Goal: Transaction & Acquisition: Subscribe to service/newsletter

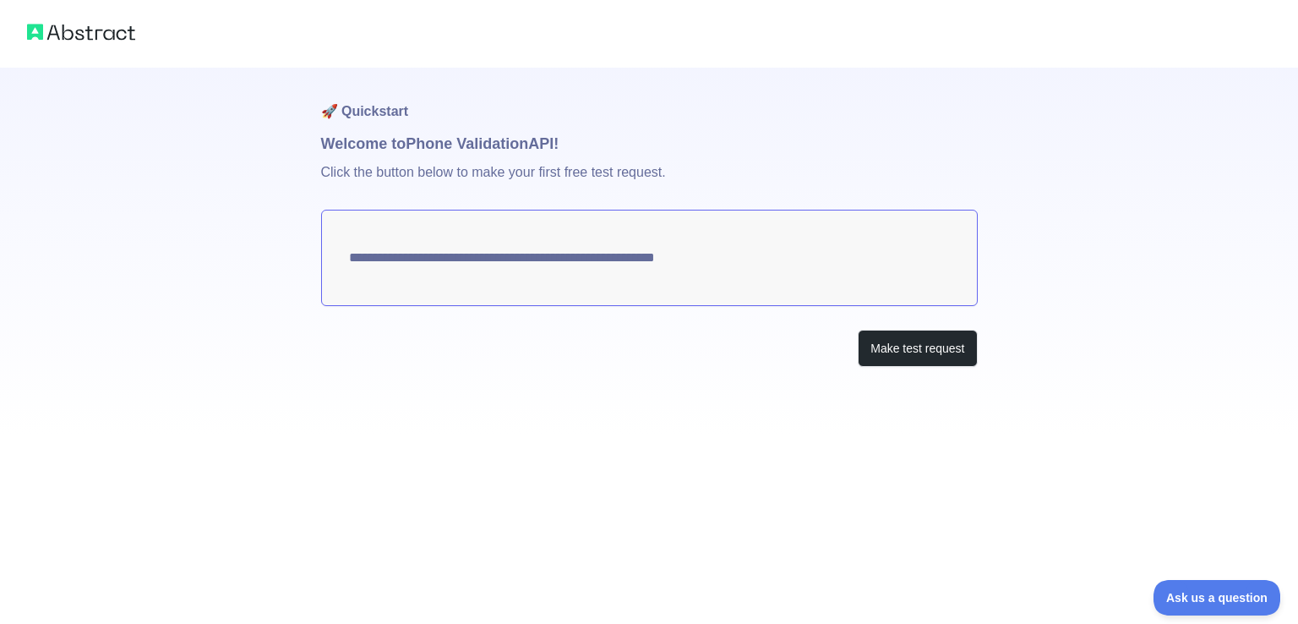
click at [657, 261] on textarea "**********" at bounding box center [649, 258] width 656 height 96
click at [906, 349] on button "Make test request" at bounding box center [917, 349] width 119 height 38
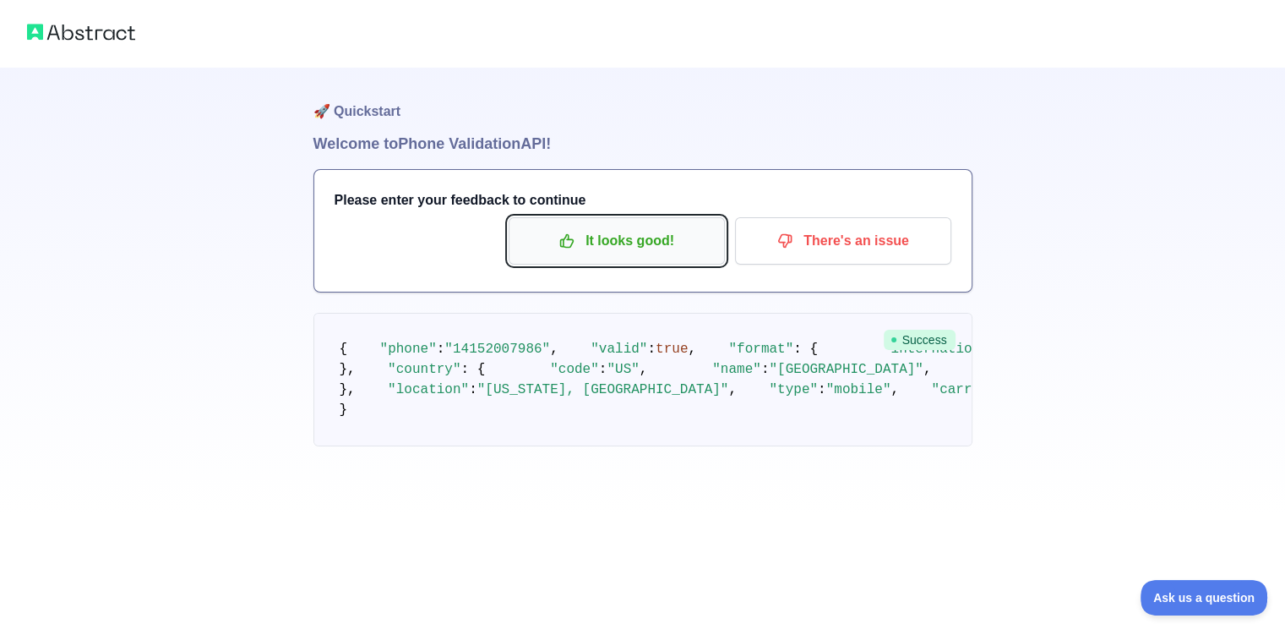
click at [643, 250] on p "It looks good!" at bounding box center [616, 240] width 191 height 29
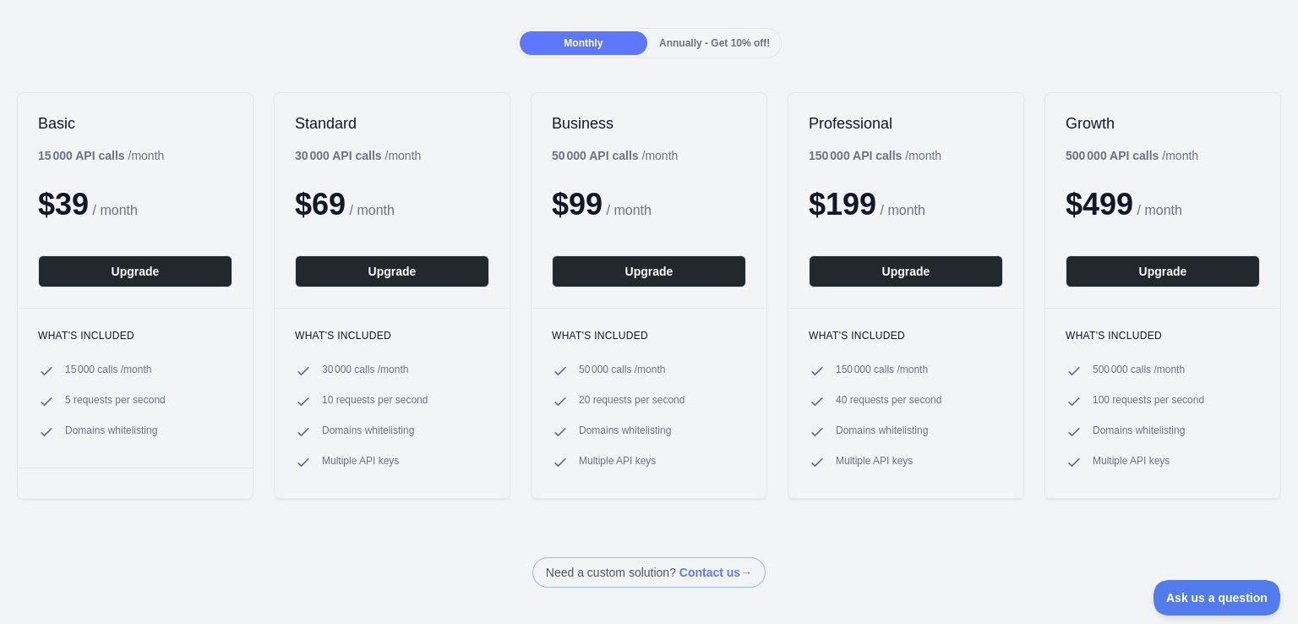
scroll to position [169, 0]
